Goal: Task Accomplishment & Management: Manage account settings

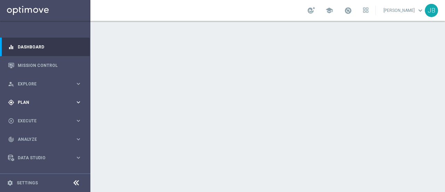
click at [49, 102] on span "Plan" at bounding box center [46, 102] width 57 height 4
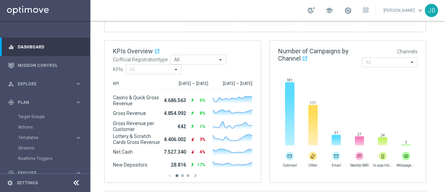
scroll to position [84, 0]
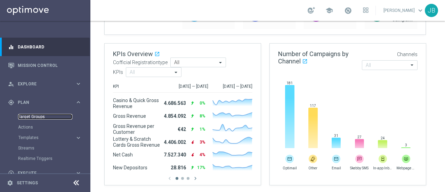
click at [37, 116] on link "Target Groups" at bounding box center [45, 117] width 54 height 6
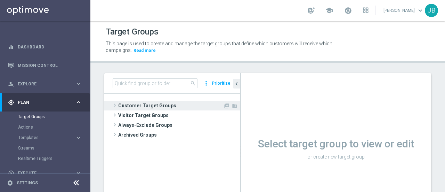
click at [114, 104] on span at bounding box center [114, 105] width 7 height 8
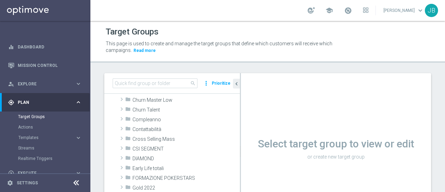
scroll to position [43, 0]
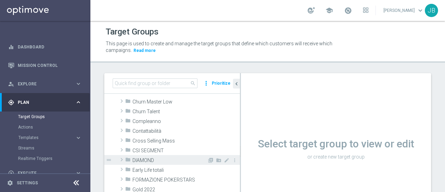
click at [122, 160] on span at bounding box center [121, 159] width 7 height 8
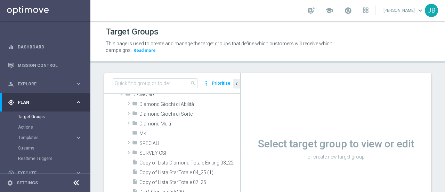
scroll to position [105, 0]
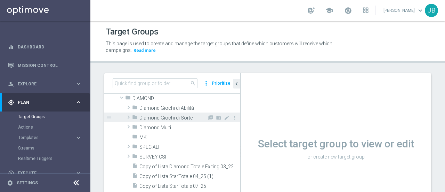
click at [130, 116] on span at bounding box center [128, 117] width 7 height 8
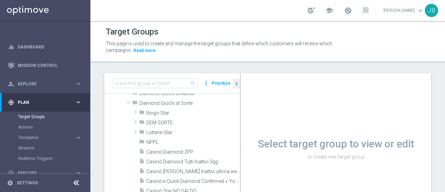
scroll to position [118, 0]
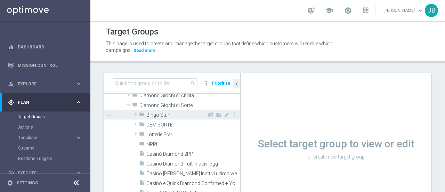
click at [136, 112] on span at bounding box center [135, 114] width 7 height 8
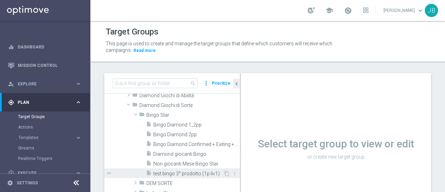
click at [187, 171] on span "test bingo 3° prodotto (1p liv1)" at bounding box center [188, 174] width 70 height 6
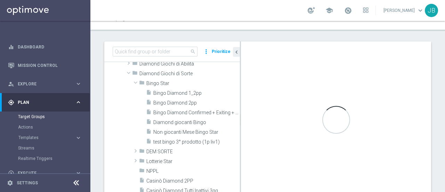
scroll to position [31, 0]
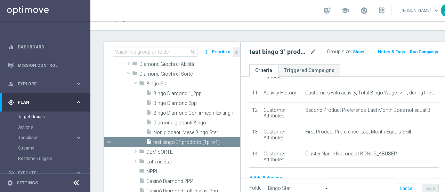
scroll to position [233, 0]
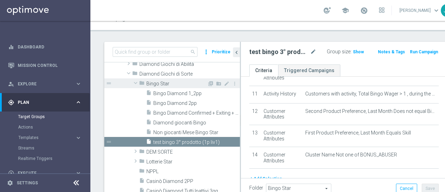
click at [136, 81] on span at bounding box center [136, 82] width 8 height 7
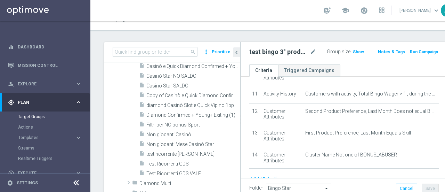
scroll to position [194, 0]
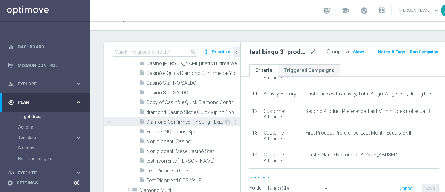
click at [186, 122] on span "Diamond Confirmed + Young+ Exiting (1)" at bounding box center [186, 122] width 78 height 6
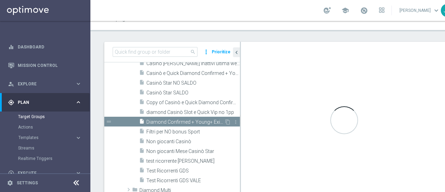
checkbox input "false"
type input "Diamond Giochi di Sorte"
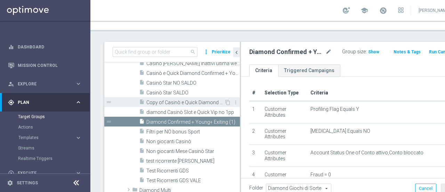
click at [177, 100] on span "Copy of Casinò e Quick Diamond Confirmed + Young+ Exiting" at bounding box center [186, 103] width 78 height 6
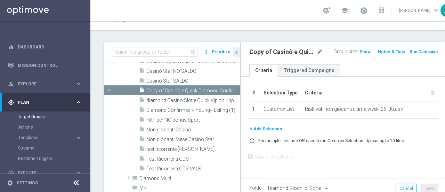
scroll to position [213, 0]
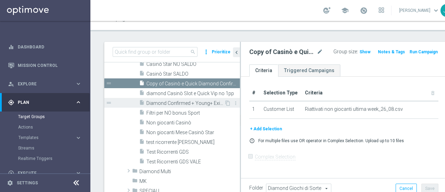
click at [162, 102] on span "Diamond Confirmed + Young+ Exiting (1)" at bounding box center [186, 103] width 78 height 6
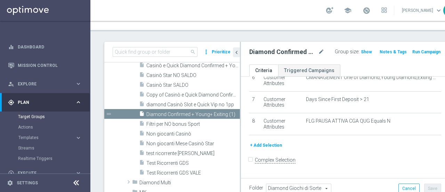
scroll to position [204, 0]
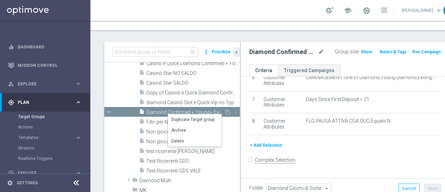
click at [151, 111] on span "Diamond Confirmed + Young+ Exiting (1)" at bounding box center [186, 112] width 78 height 6
click at [180, 109] on span "Diamond Confirmed + Young+ Exiting (1)" at bounding box center [186, 112] width 78 height 6
click at [187, 118] on li "Duplicate Target group" at bounding box center [207, 118] width 54 height 11
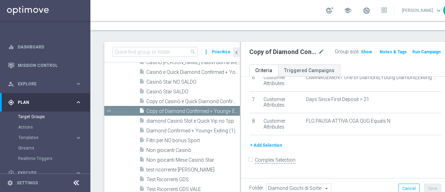
scroll to position [200, 0]
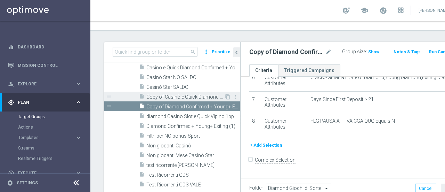
click at [182, 97] on span "Copy of Casinò e Quick Diamond Confirmed + Young+ Exiting" at bounding box center [186, 97] width 78 height 6
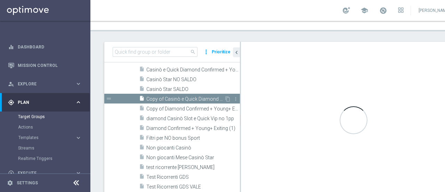
scroll to position [140, 0]
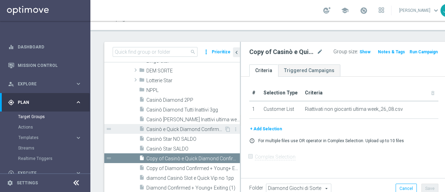
click at [183, 128] on span "Casinò e Quick Diamond Confirmed + Young+ Exiting" at bounding box center [186, 129] width 78 height 6
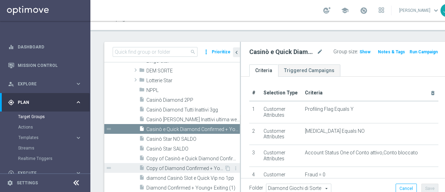
click at [180, 170] on span "Copy of Diamond Confirmed + Young+ Exiting (1)" at bounding box center [186, 168] width 78 height 6
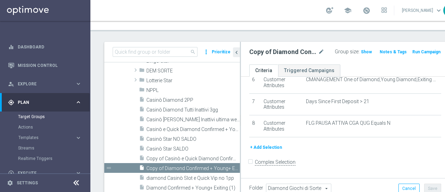
scroll to position [141, 0]
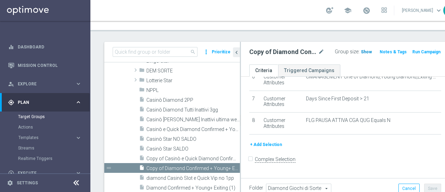
click at [361, 51] on span "Show" at bounding box center [366, 51] width 11 height 5
click at [271, 148] on button "+ Add Selection" at bounding box center [266, 145] width 33 height 8
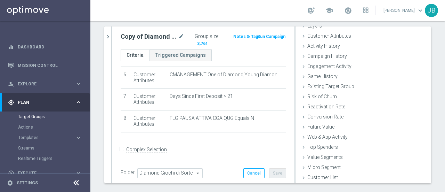
scroll to position [46, 0]
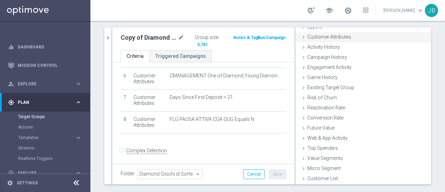
click at [301, 34] on icon at bounding box center [304, 37] width 6 height 6
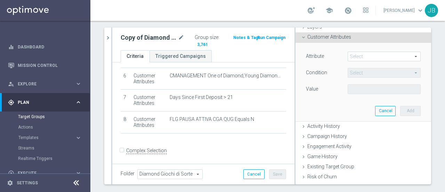
click at [370, 57] on span at bounding box center [384, 56] width 72 height 9
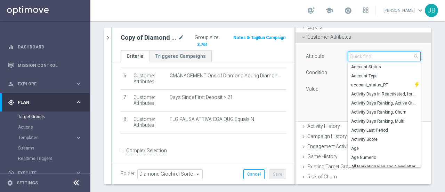
click at [359, 57] on input "search" at bounding box center [384, 57] width 73 height 10
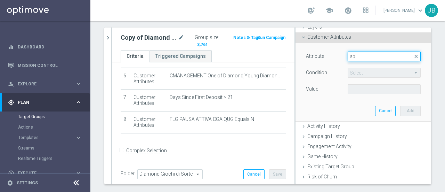
type input "a"
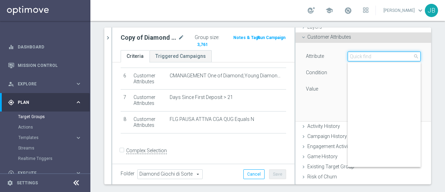
scroll to position [0, 0]
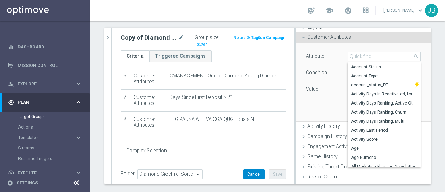
click at [245, 174] on button "Cancel" at bounding box center [254, 174] width 21 height 10
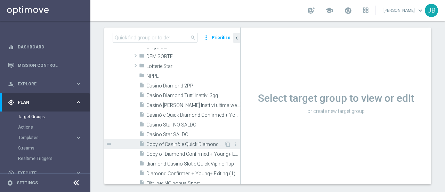
click at [171, 145] on span "Copy of Casinò e Quick Diamond Confirmed + Young+ Exiting" at bounding box center [186, 144] width 78 height 6
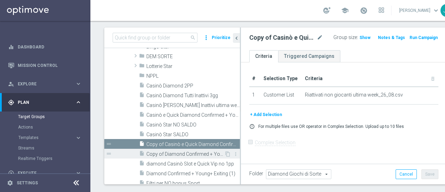
click at [173, 152] on span "Copy of Diamond Confirmed + Young+ Exiting (1)" at bounding box center [186, 154] width 78 height 6
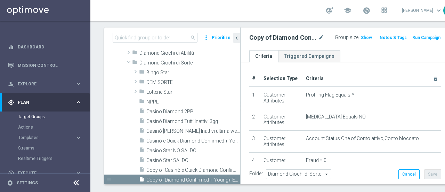
scroll to position [110, 0]
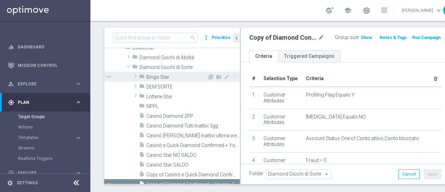
click at [134, 74] on span at bounding box center [135, 76] width 7 height 8
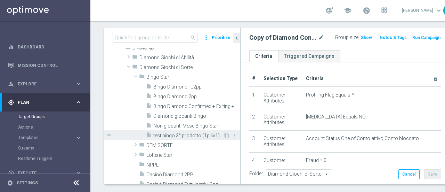
click at [184, 133] on span "test bingo 3° prodotto (1p liv1)" at bounding box center [188, 136] width 70 height 6
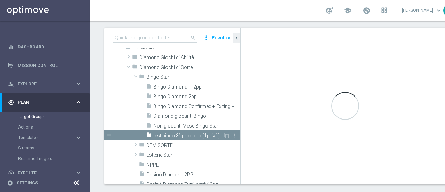
checkbox input "true"
type input "Bingo Star"
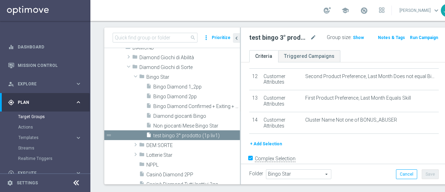
scroll to position [261, 0]
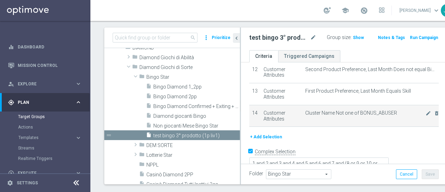
click at [368, 116] on span "Cluster Name Not one of BONUS_ABUSER" at bounding box center [366, 113] width 120 height 6
click at [426, 116] on icon "mode_edit" at bounding box center [429, 113] width 6 height 6
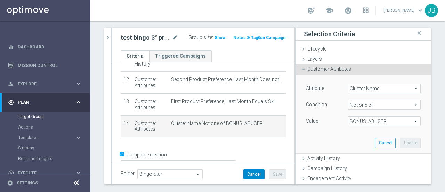
click at [249, 173] on button "Cancel" at bounding box center [254, 174] width 21 height 10
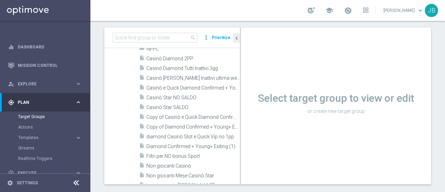
scroll to position [226, 0]
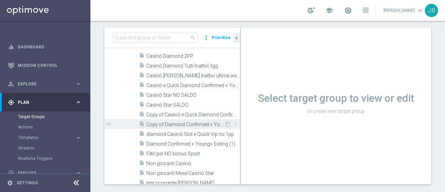
click at [189, 124] on span "Copy of Diamond Confirmed + Young+ Exiting (1)" at bounding box center [186, 124] width 78 height 6
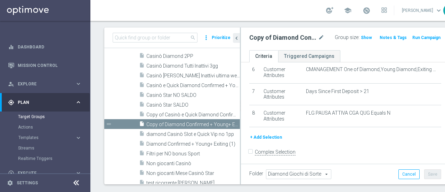
scroll to position [141, 0]
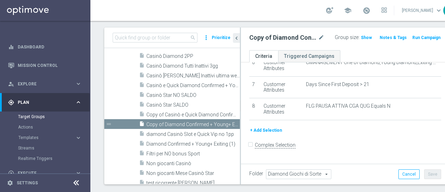
click at [264, 133] on button "+ Add Selection" at bounding box center [266, 130] width 33 height 8
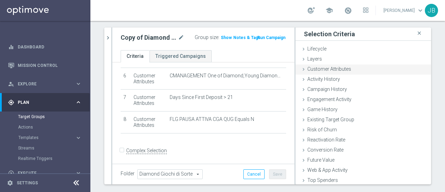
click at [301, 69] on icon at bounding box center [304, 69] width 6 height 6
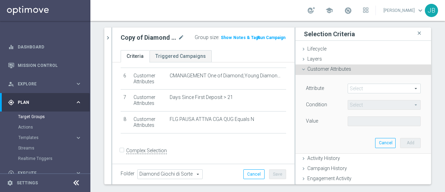
click at [361, 89] on span at bounding box center [384, 88] width 72 height 9
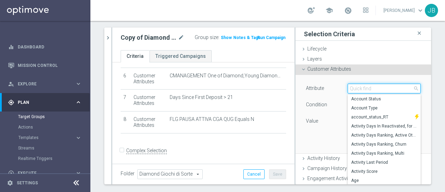
click at [360, 88] on input "search" at bounding box center [384, 89] width 73 height 10
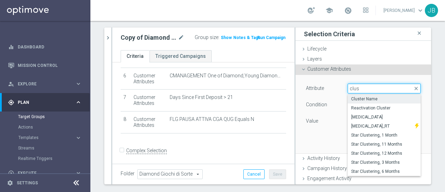
type input "clus"
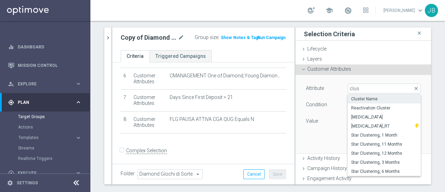
click at [360, 97] on span "Cluster Name" at bounding box center [384, 99] width 66 height 6
type input "Cluster Name"
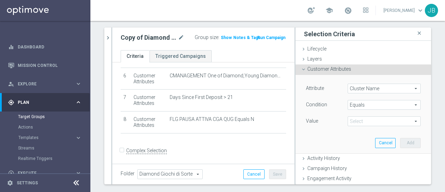
click at [366, 106] on span "Equals" at bounding box center [384, 104] width 72 height 9
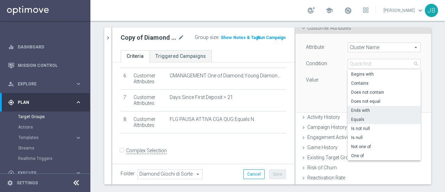
scroll to position [42, 0]
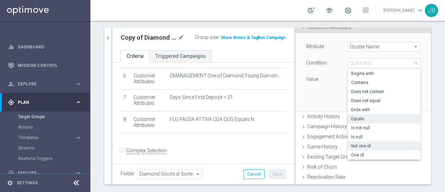
click at [362, 146] on span "Not one of" at bounding box center [384, 146] width 66 height 6
type input "Not one of"
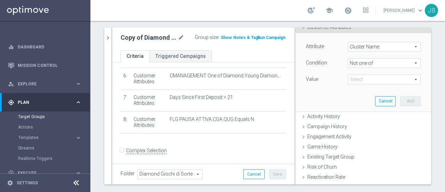
click at [375, 78] on span at bounding box center [384, 79] width 72 height 9
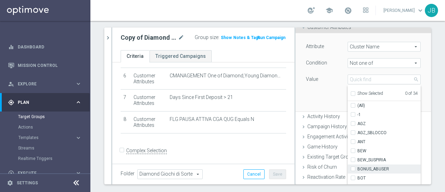
click at [375, 169] on span "BONUS_ABUSER" at bounding box center [389, 169] width 63 height 6
click at [358, 169] on input "BONUS_ABUSER" at bounding box center [355, 169] width 5 height 5
checkbox input "true"
type input "BONUS_ABUSER"
click at [316, 95] on div "Attribute Cluster Name Cluster Name arrow_drop_down search Condition Not one of…" at bounding box center [363, 72] width 125 height 78
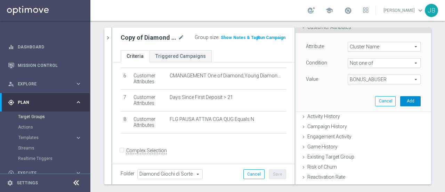
click at [401, 102] on button "Add" at bounding box center [411, 101] width 21 height 10
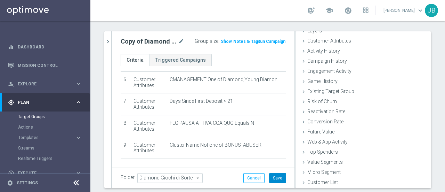
click at [273, 180] on button "Save" at bounding box center [277, 178] width 17 height 10
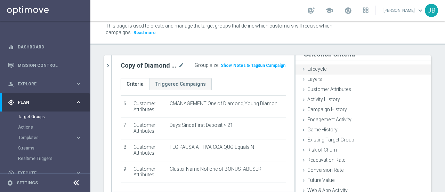
scroll to position [4, 0]
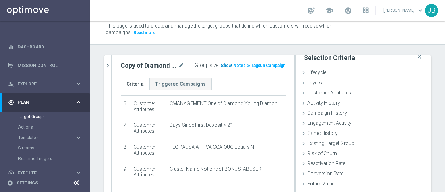
click at [221, 65] on span "Show" at bounding box center [226, 65] width 11 height 5
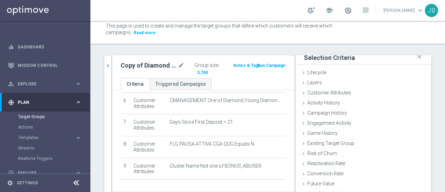
scroll to position [136, 0]
click at [202, 73] on span "3,760" at bounding box center [203, 73] width 12 height 7
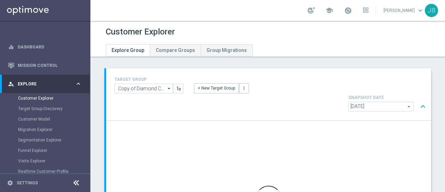
click at [71, 83] on span "Explore" at bounding box center [46, 84] width 57 height 4
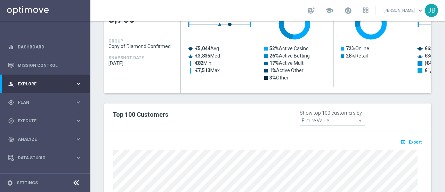
scroll to position [358, 0]
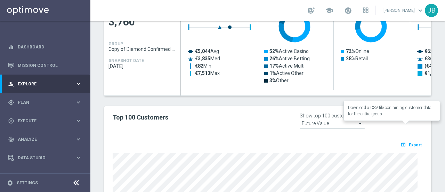
click at [409, 142] on span "Export" at bounding box center [415, 144] width 13 height 5
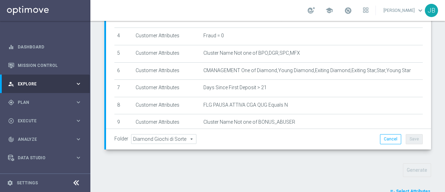
scroll to position [0, 0]
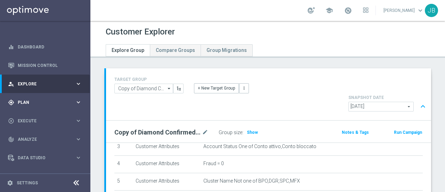
click at [46, 97] on div "gps_fixed Plan keyboard_arrow_right" at bounding box center [45, 102] width 90 height 18
click at [34, 117] on link "Target Groups" at bounding box center [45, 117] width 54 height 6
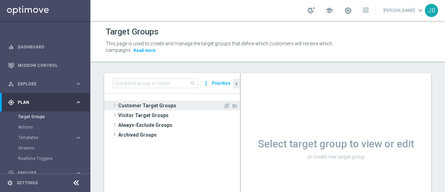
click at [114, 104] on span at bounding box center [114, 105] width 7 height 8
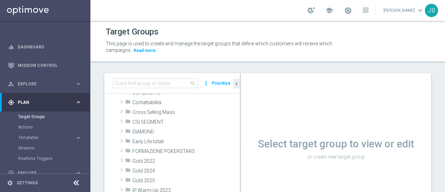
scroll to position [73, 0]
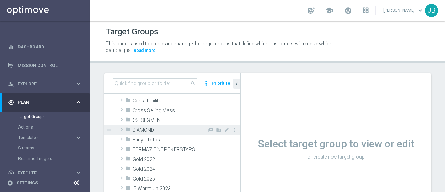
click at [122, 129] on span at bounding box center [121, 129] width 7 height 8
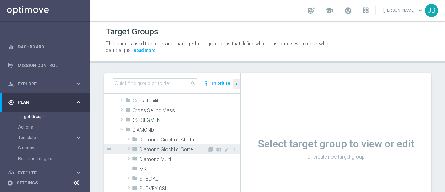
click at [129, 149] on span at bounding box center [128, 148] width 7 height 8
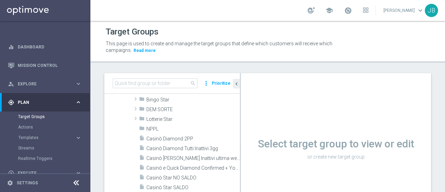
scroll to position [135, 0]
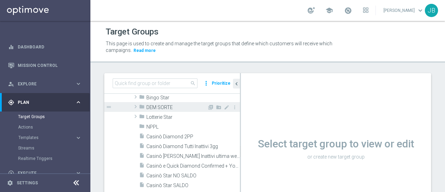
click at [136, 105] on span at bounding box center [135, 106] width 7 height 8
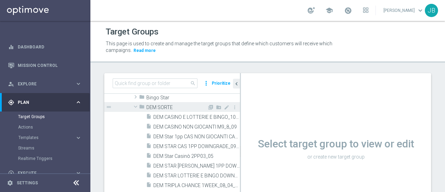
click at [136, 105] on span at bounding box center [136, 106] width 8 height 7
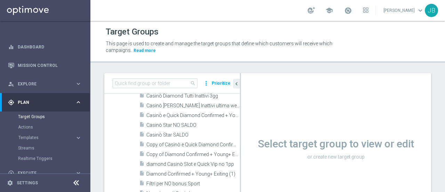
scroll to position [181, 0]
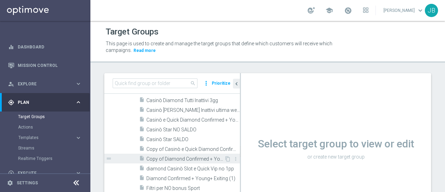
click at [184, 158] on span "Copy of Diamond Confirmed + Young+ Exiting (1)" at bounding box center [186, 159] width 78 height 6
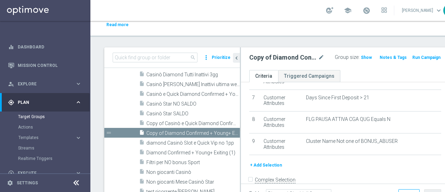
scroll to position [163, 0]
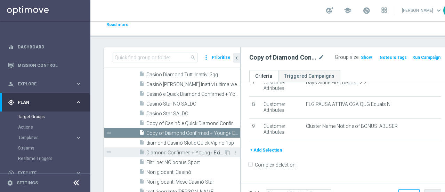
click at [177, 150] on span "Diamond Confirmed + Young+ Exiting (1)" at bounding box center [186, 153] width 78 height 6
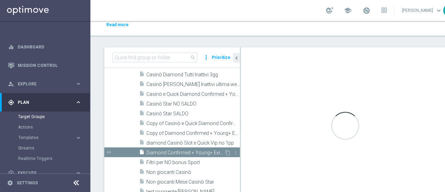
scroll to position [141, 0]
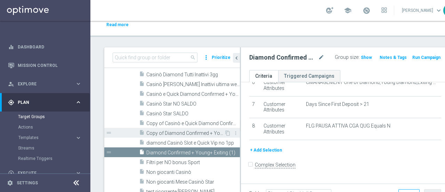
click at [182, 132] on span "Copy of Diamond Confirmed + Young+ Exiting (1)" at bounding box center [186, 133] width 78 height 6
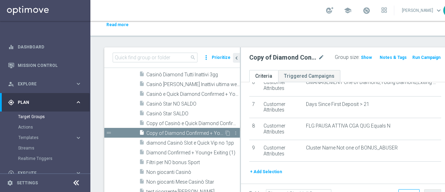
scroll to position [163, 0]
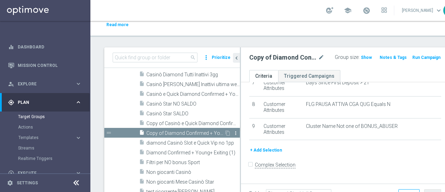
click at [233, 133] on icon "more_vert" at bounding box center [236, 133] width 6 height 6
click at [246, 152] on span "Delete" at bounding box center [249, 153] width 15 height 5
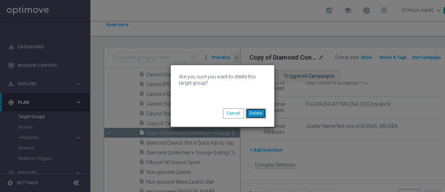
click at [255, 112] on button "Delete" at bounding box center [256, 113] width 20 height 10
